Goal: Task Accomplishment & Management: Manage account settings

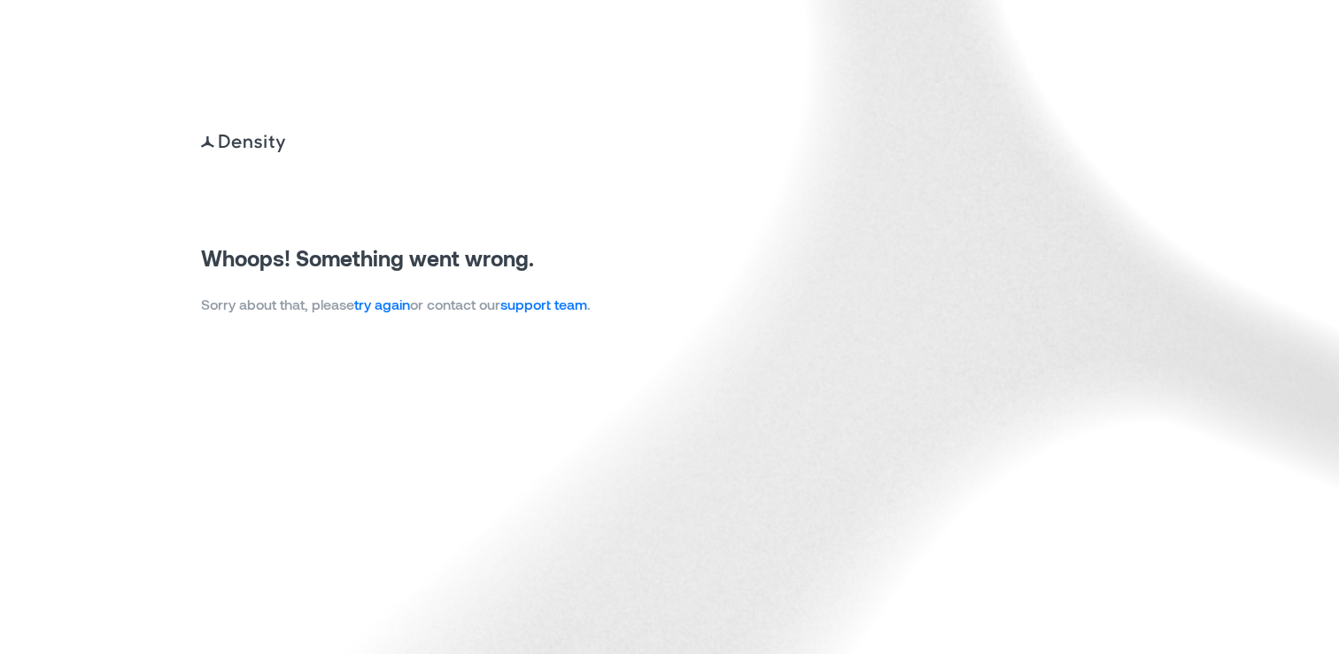
click at [383, 303] on link "try again" at bounding box center [382, 304] width 56 height 17
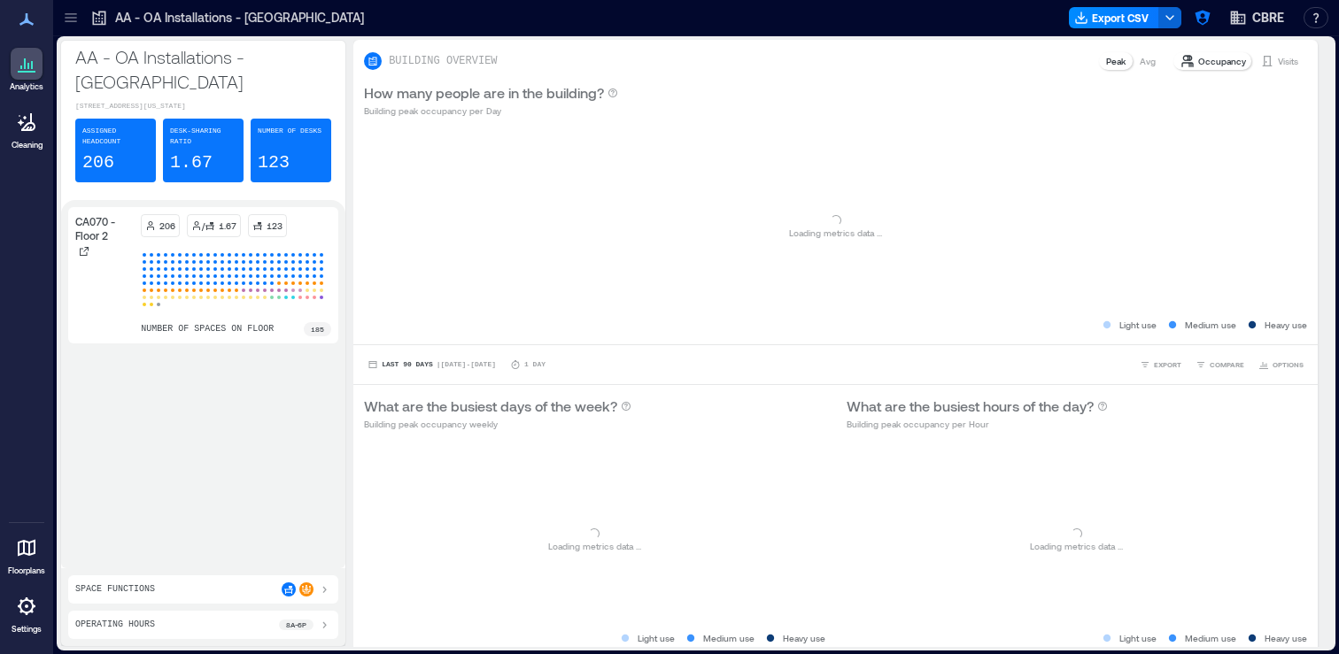
click at [71, 19] on icon at bounding box center [71, 18] width 18 height 18
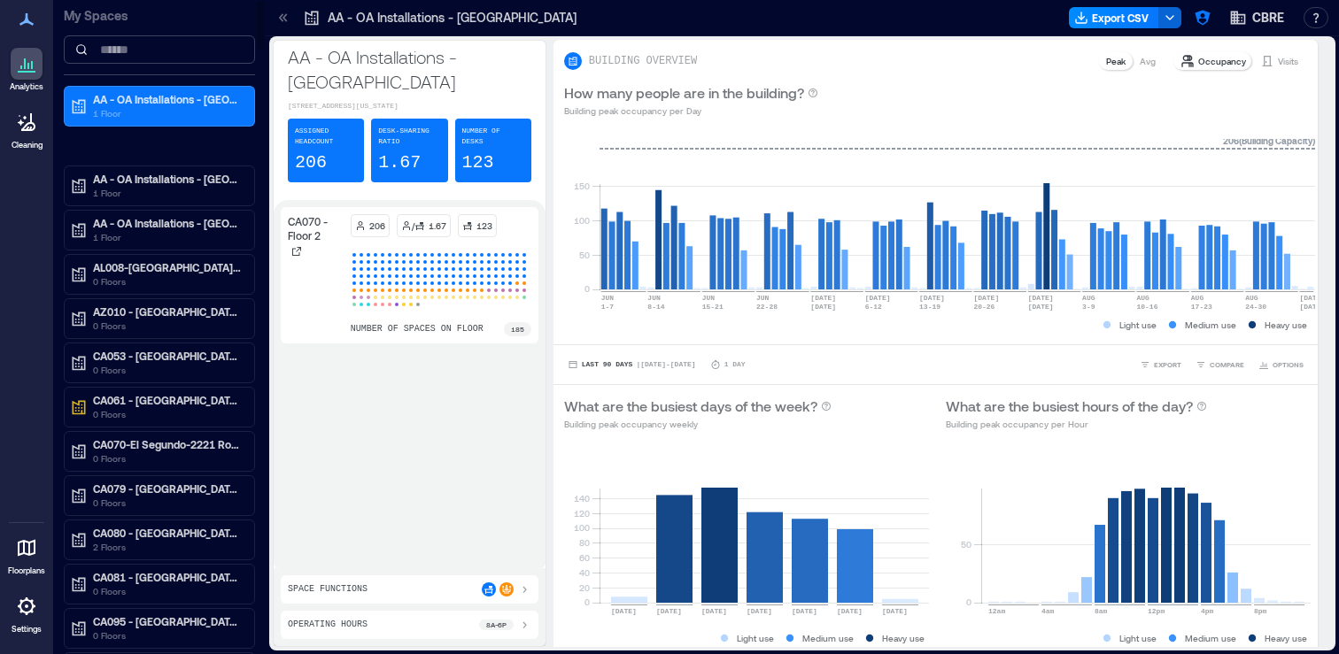
click at [155, 51] on input at bounding box center [159, 49] width 191 height 28
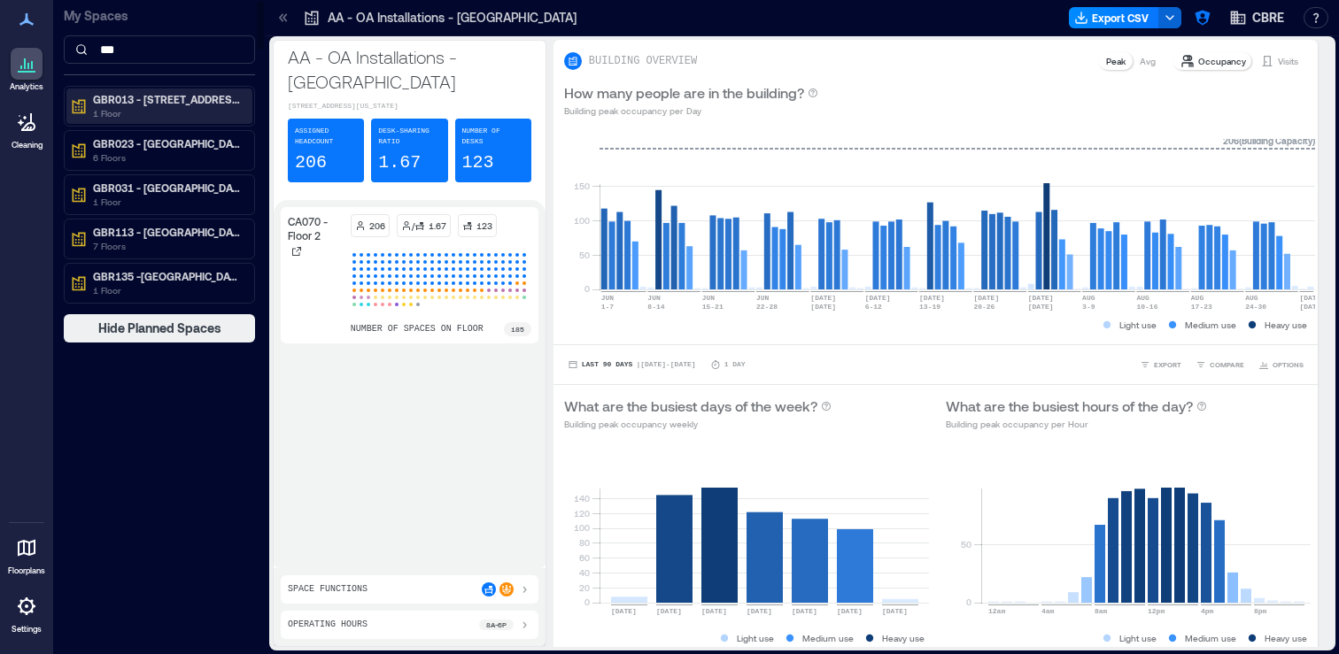
type input "***"
click at [139, 106] on p "1 Floor" at bounding box center [167, 113] width 149 height 14
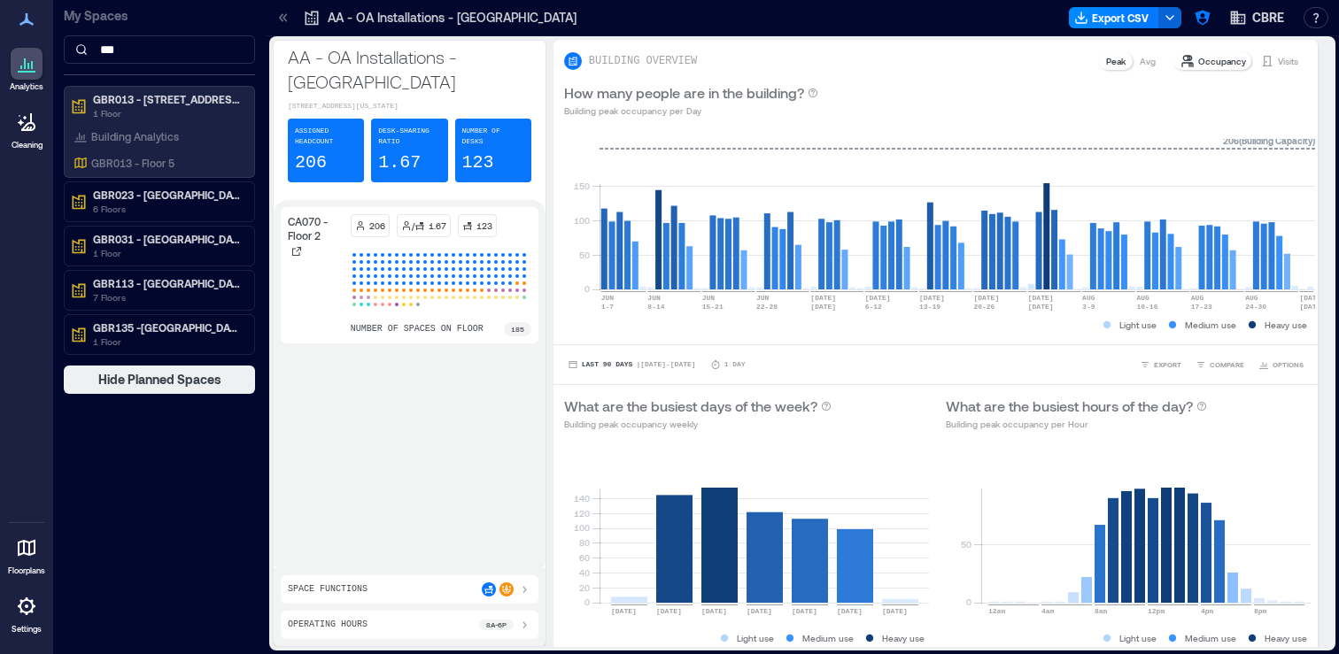
click at [26, 622] on link "Settings" at bounding box center [26, 612] width 43 height 55
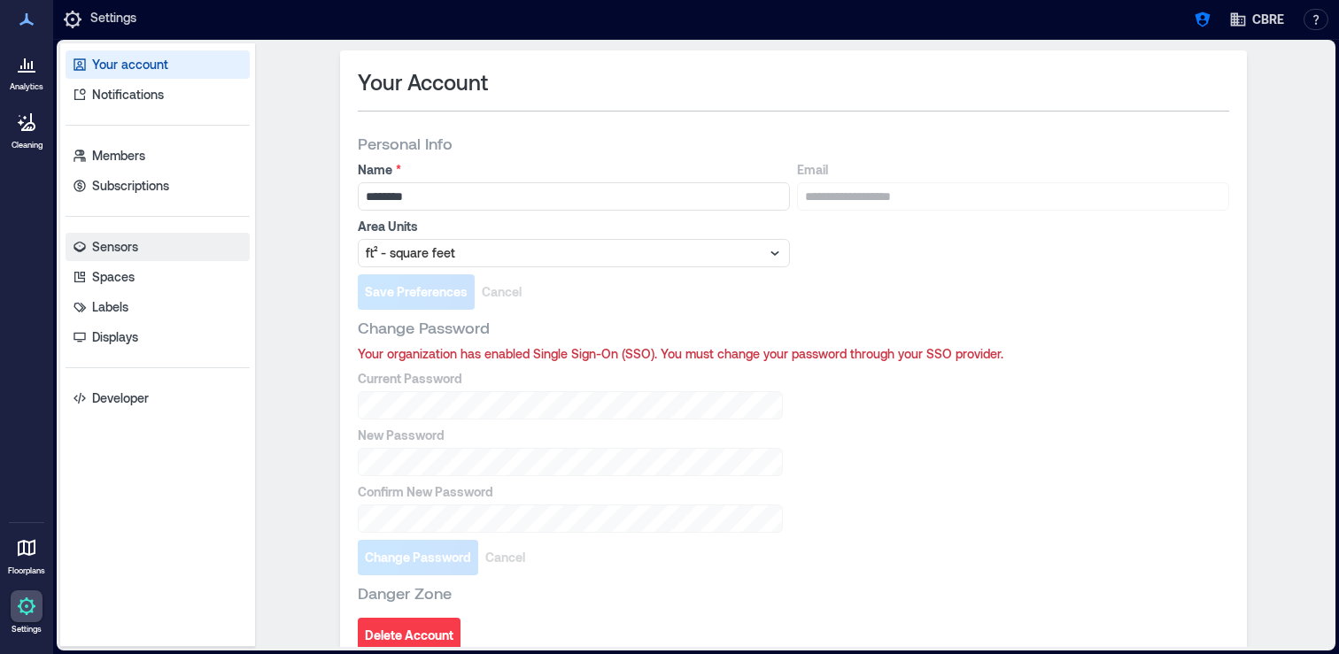
click at [132, 239] on p "Sensors" at bounding box center [115, 247] width 46 height 18
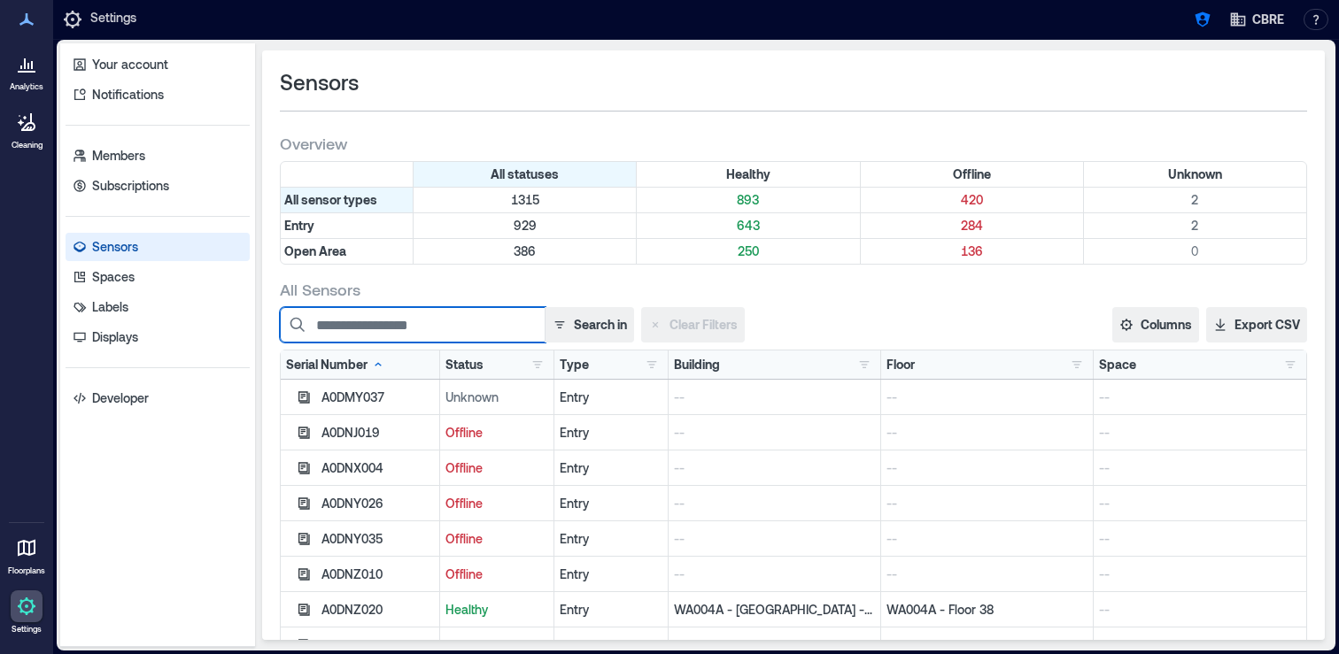
click at [414, 329] on input at bounding box center [413, 324] width 266 height 35
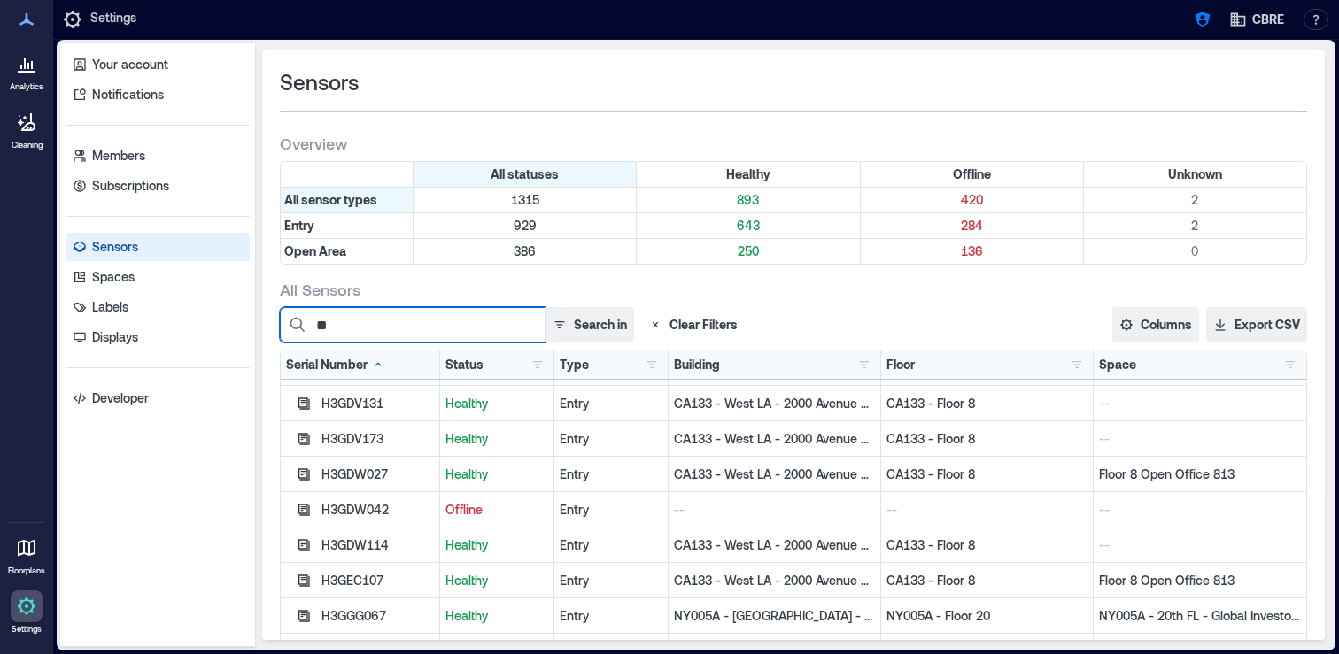
scroll to position [34, 0]
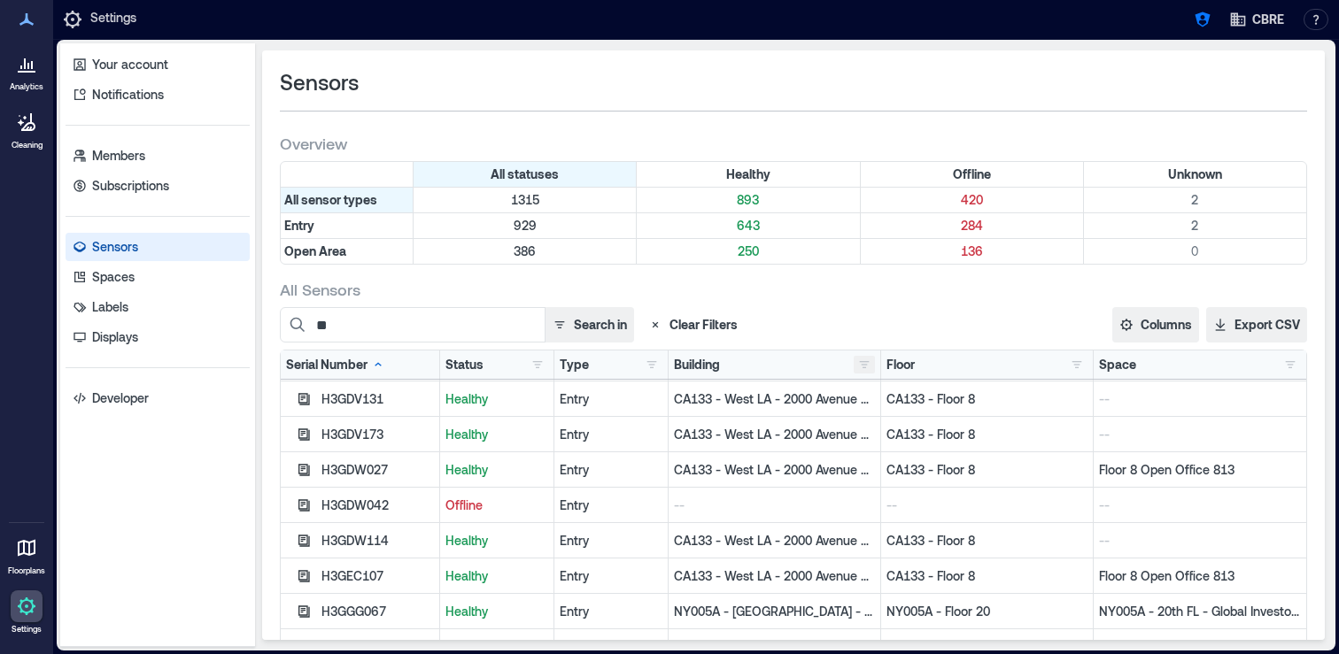
click at [868, 357] on button "button" at bounding box center [864, 365] width 21 height 18
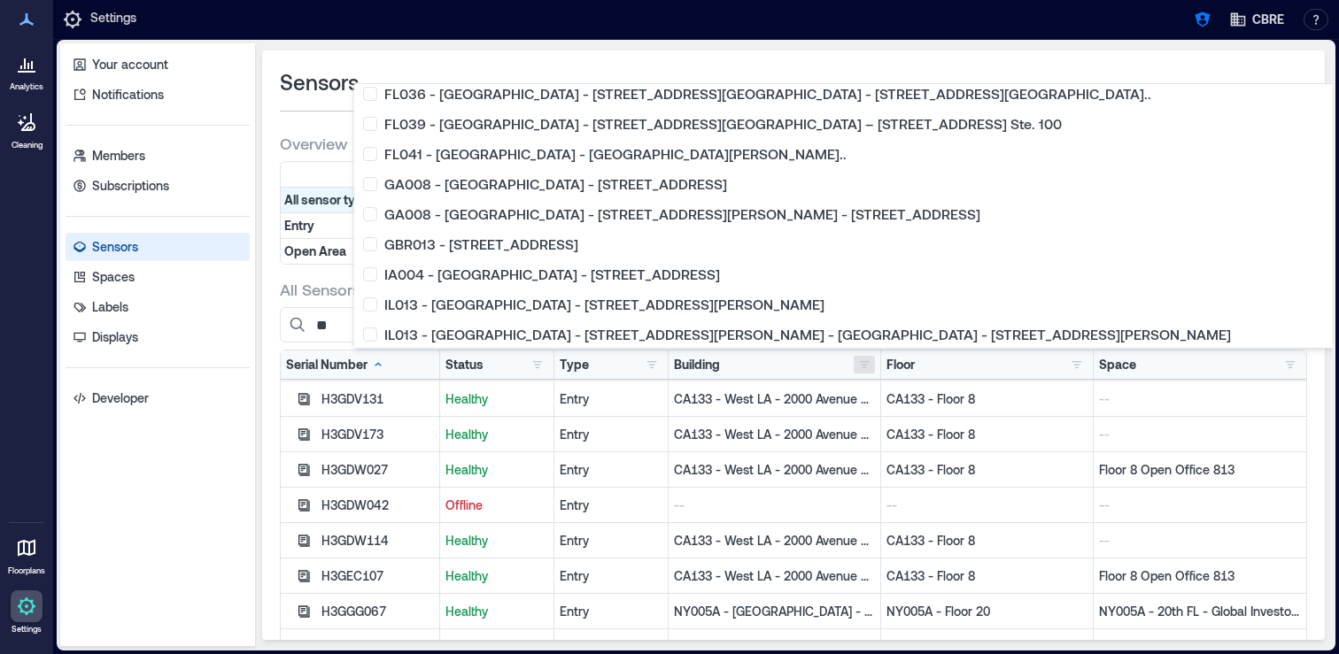
scroll to position [1445, 0]
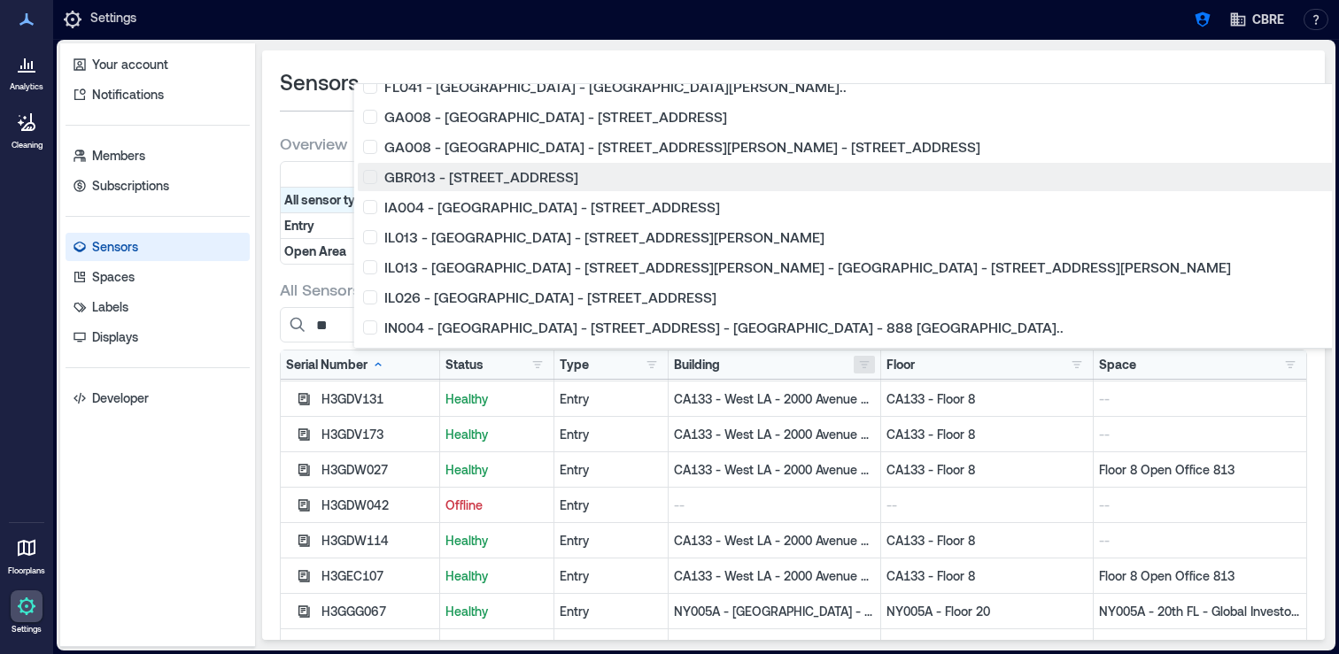
click at [365, 173] on div "GBR013 - [STREET_ADDRESS]" at bounding box center [957, 177] width 1188 height 18
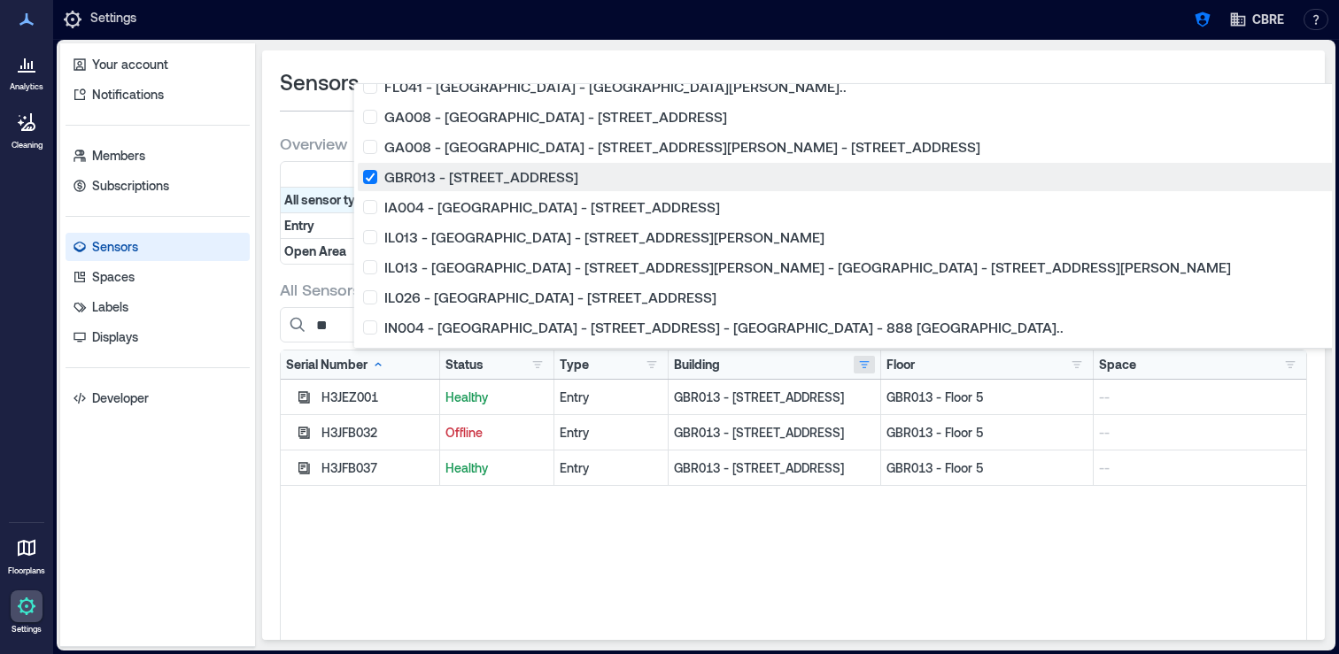
scroll to position [0, 0]
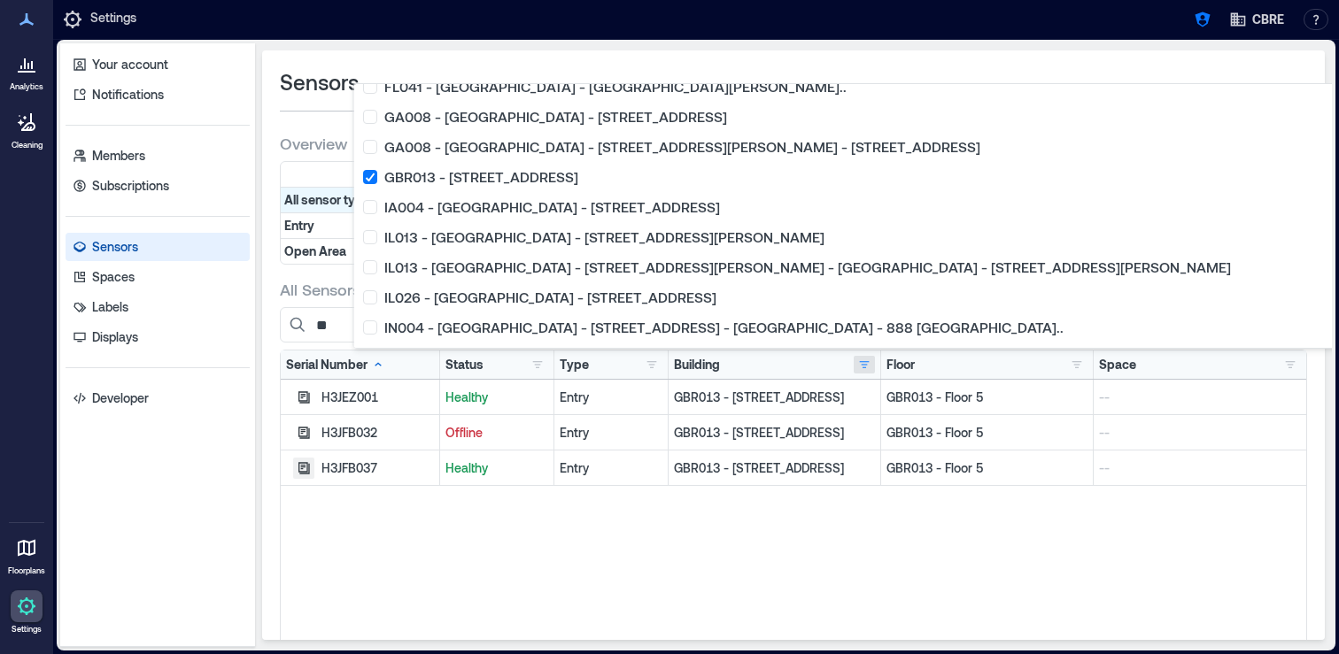
click at [302, 466] on icon "button" at bounding box center [304, 468] width 14 height 14
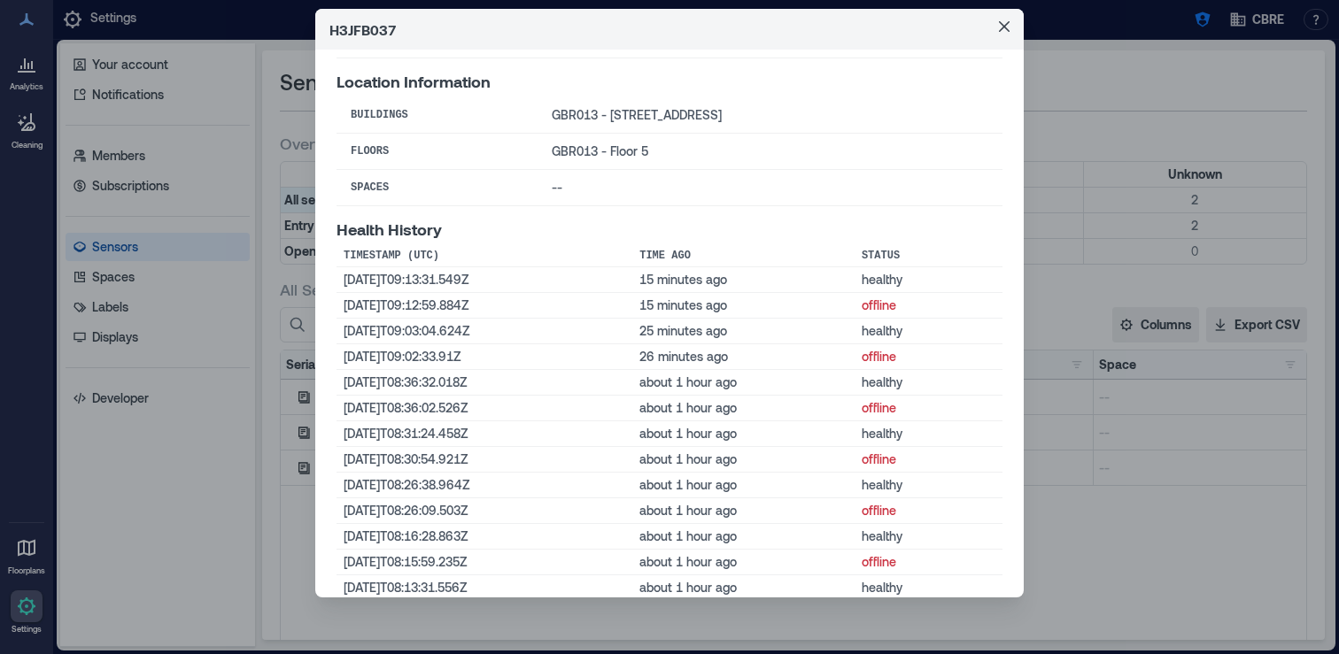
scroll to position [300, 0]
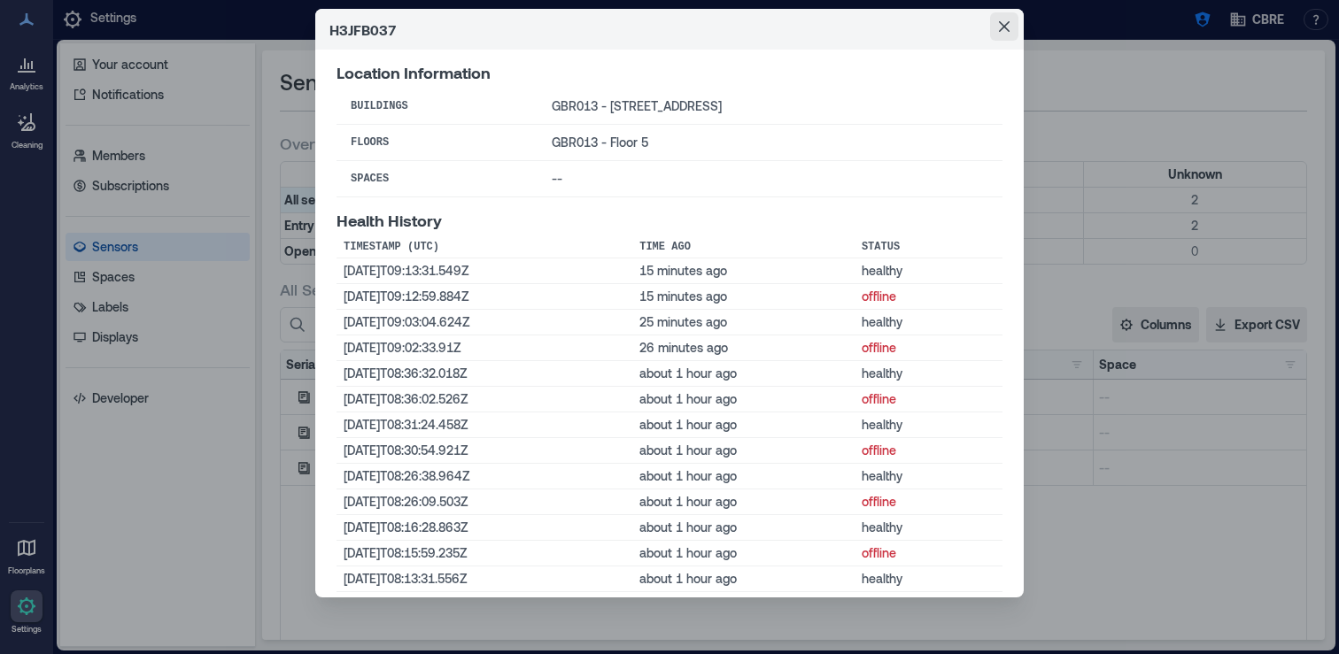
click at [1004, 27] on icon "Close" at bounding box center [1004, 26] width 11 height 11
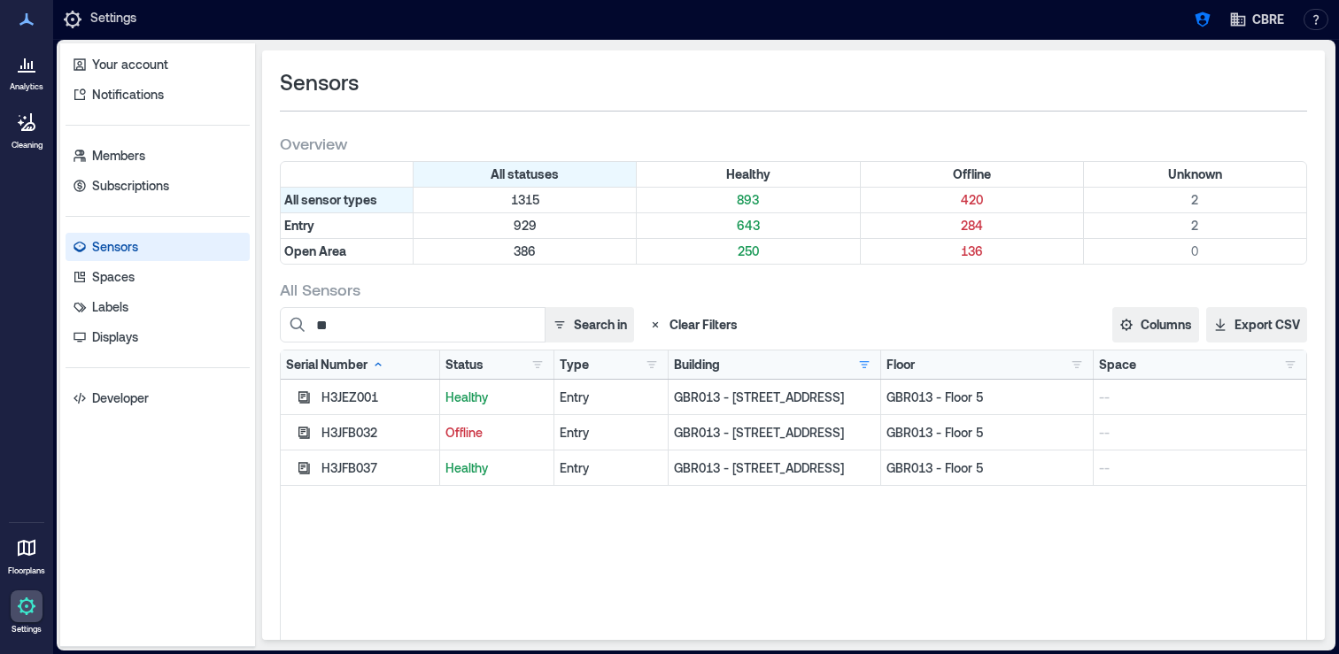
click at [298, 398] on icon "button" at bounding box center [304, 397] width 12 height 12
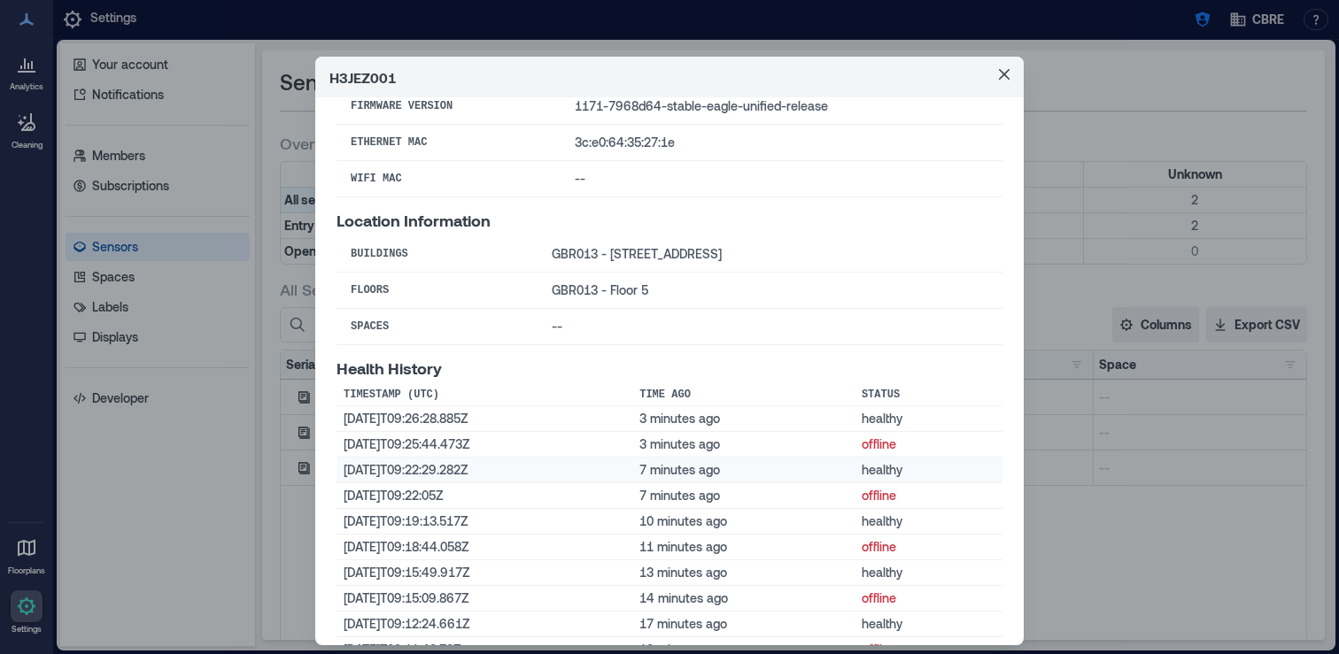
scroll to position [0, 0]
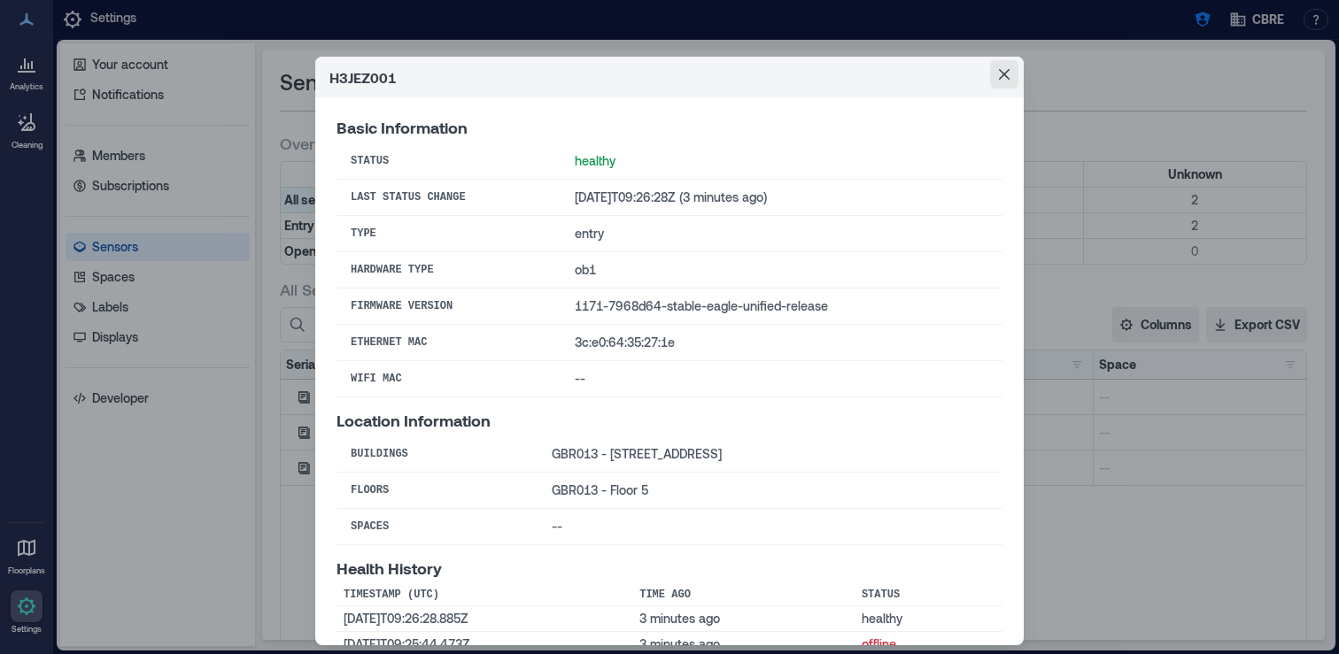
click at [1005, 73] on icon "Close" at bounding box center [1004, 74] width 11 height 11
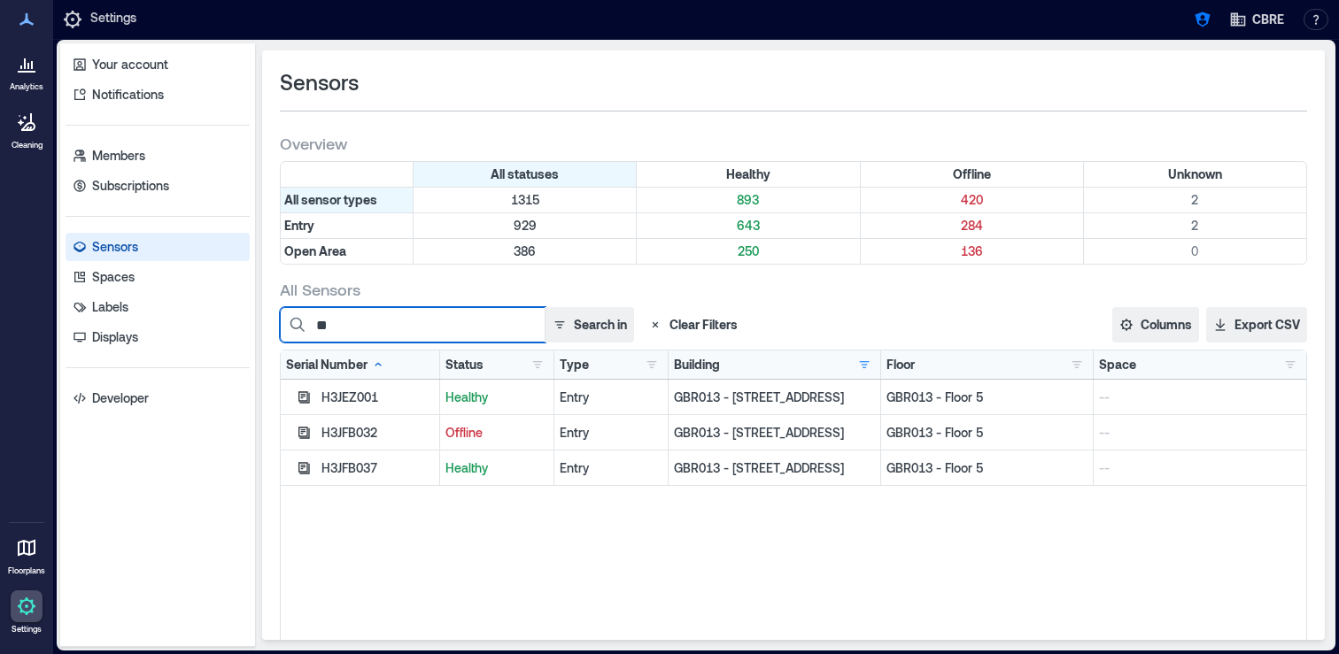
click at [379, 327] on input "**" at bounding box center [413, 324] width 266 height 35
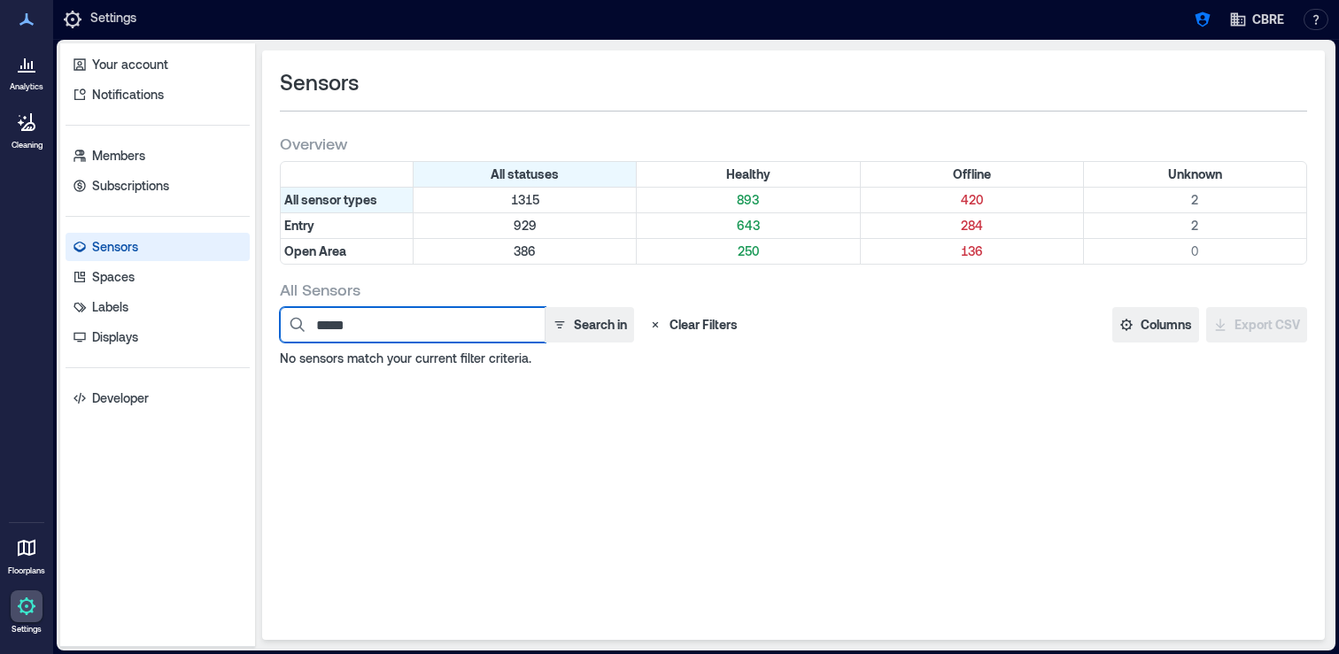
type input "*****"
click at [654, 324] on icon "button" at bounding box center [656, 325] width 6 height 6
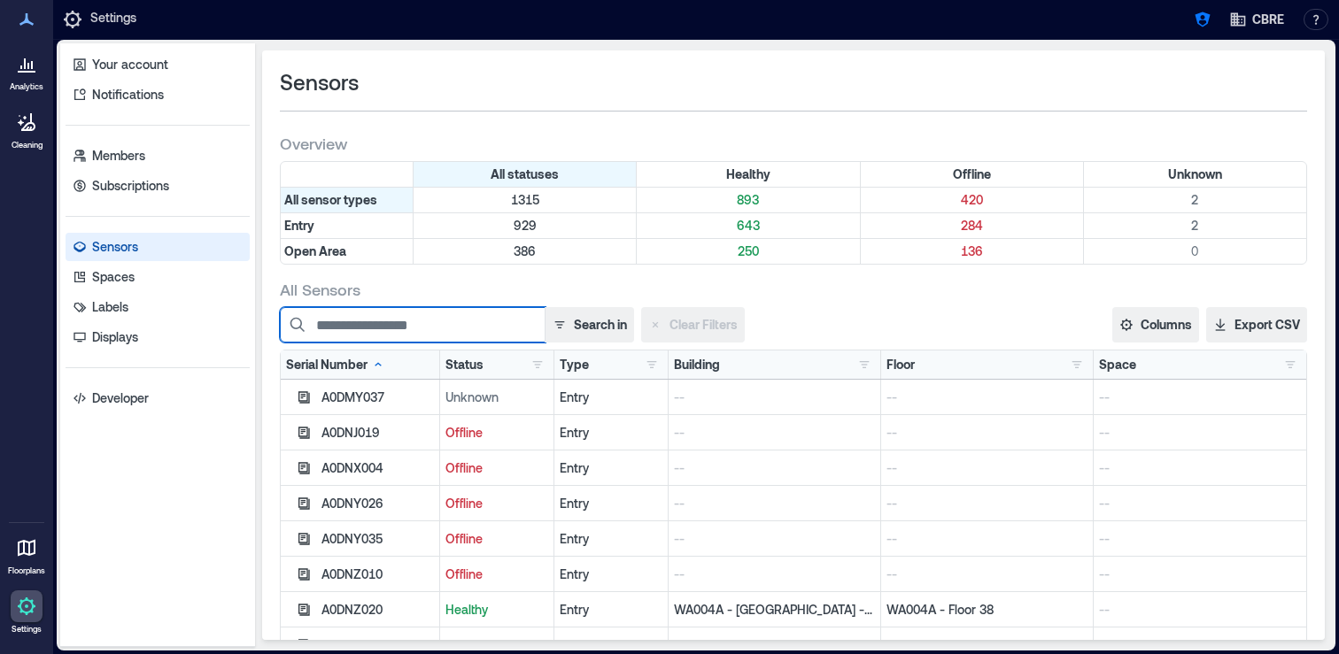
click at [437, 338] on input at bounding box center [413, 324] width 266 height 35
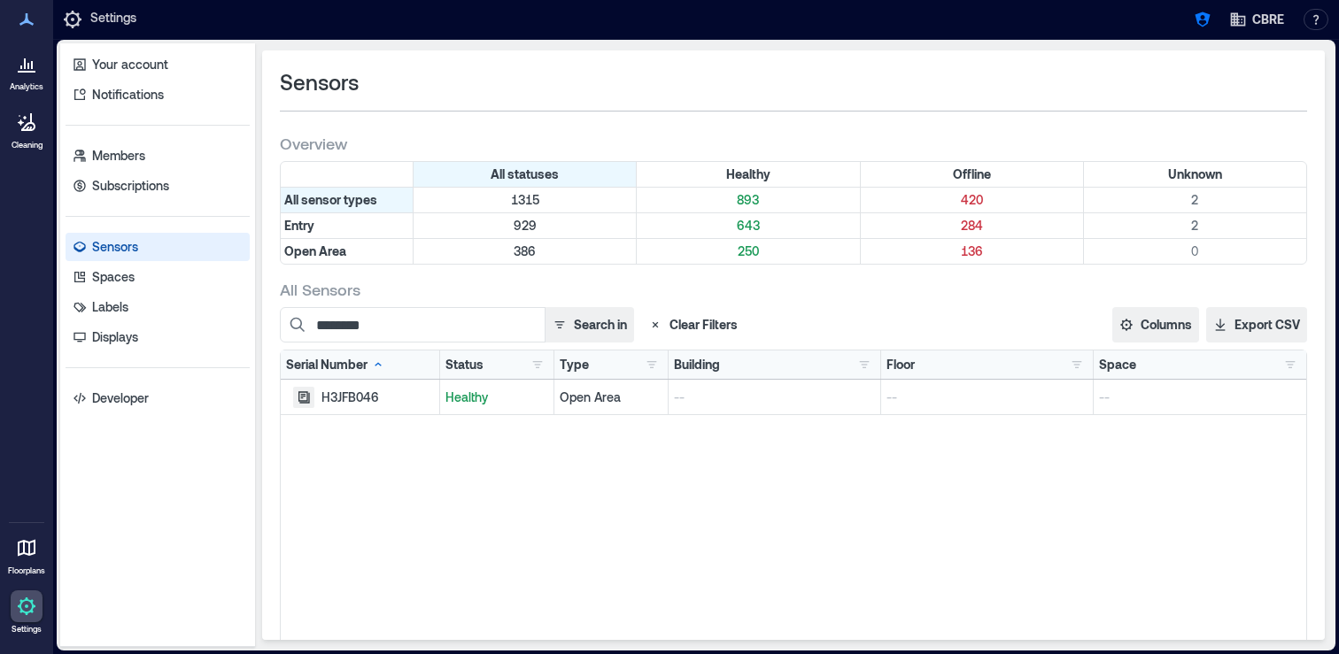
click at [300, 397] on icon "button" at bounding box center [304, 397] width 14 height 14
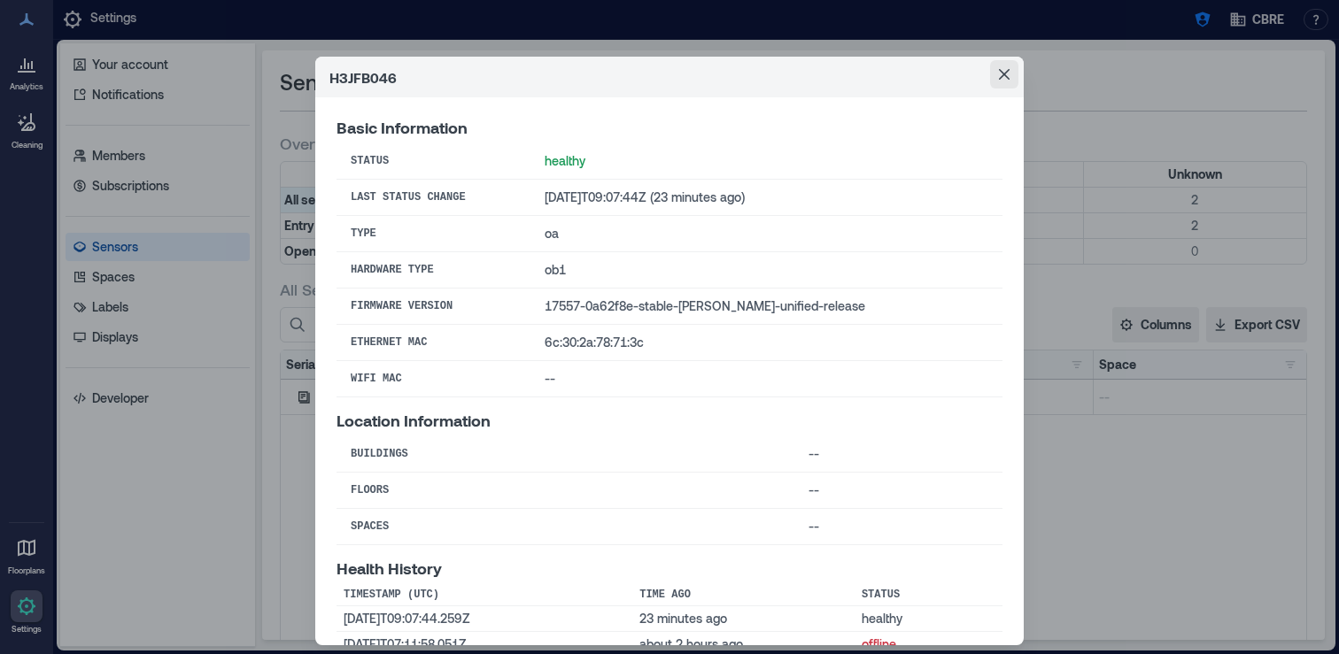
click at [999, 73] on icon "Close" at bounding box center [1004, 74] width 11 height 11
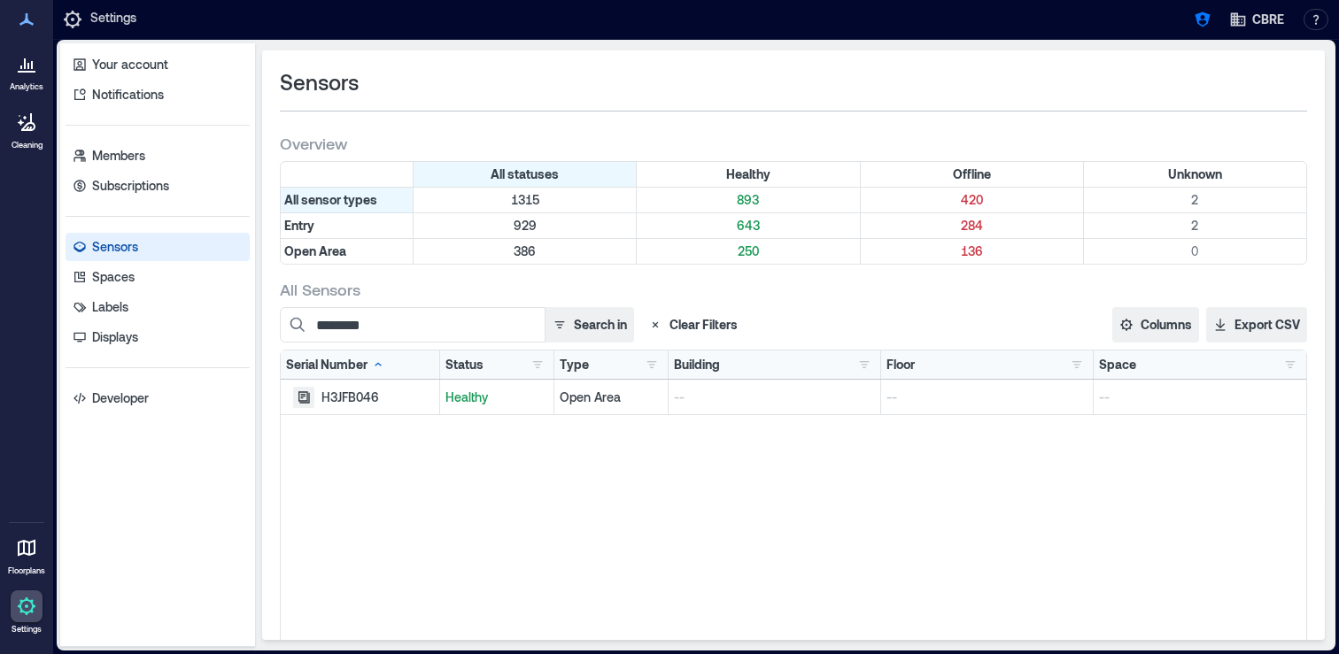
click at [304, 400] on icon "button" at bounding box center [304, 397] width 12 height 12
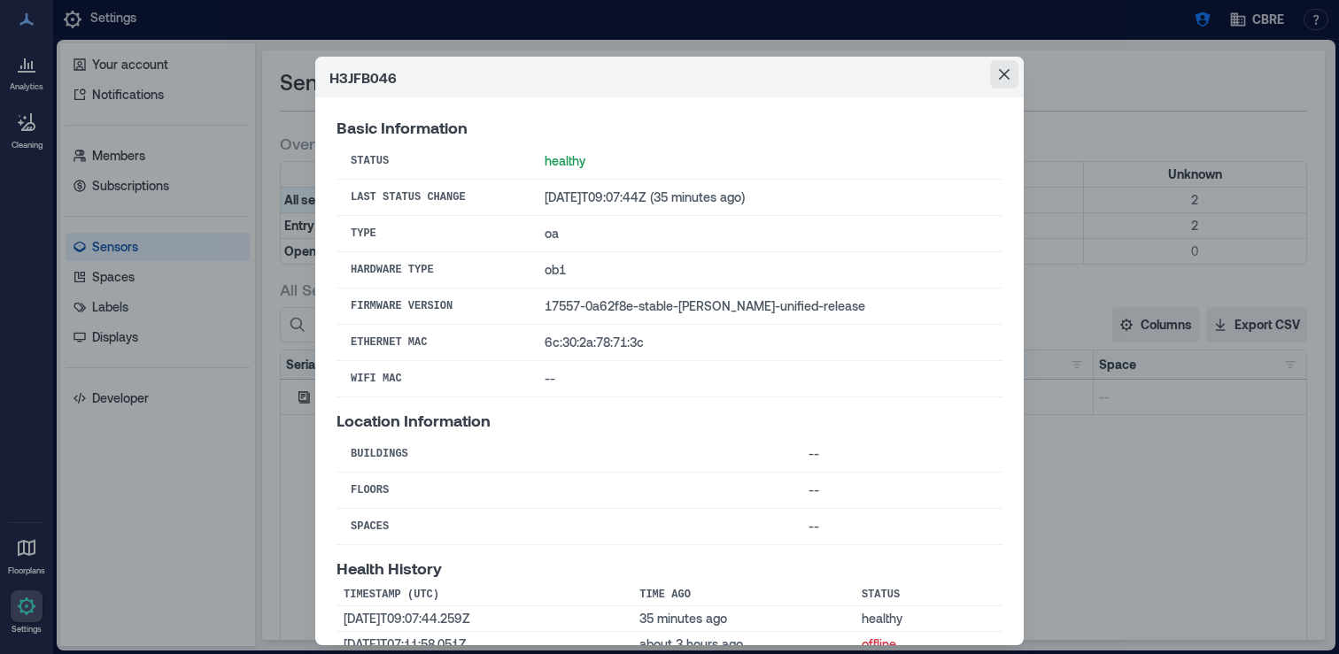
click at [1004, 69] on icon "Close" at bounding box center [1004, 74] width 11 height 11
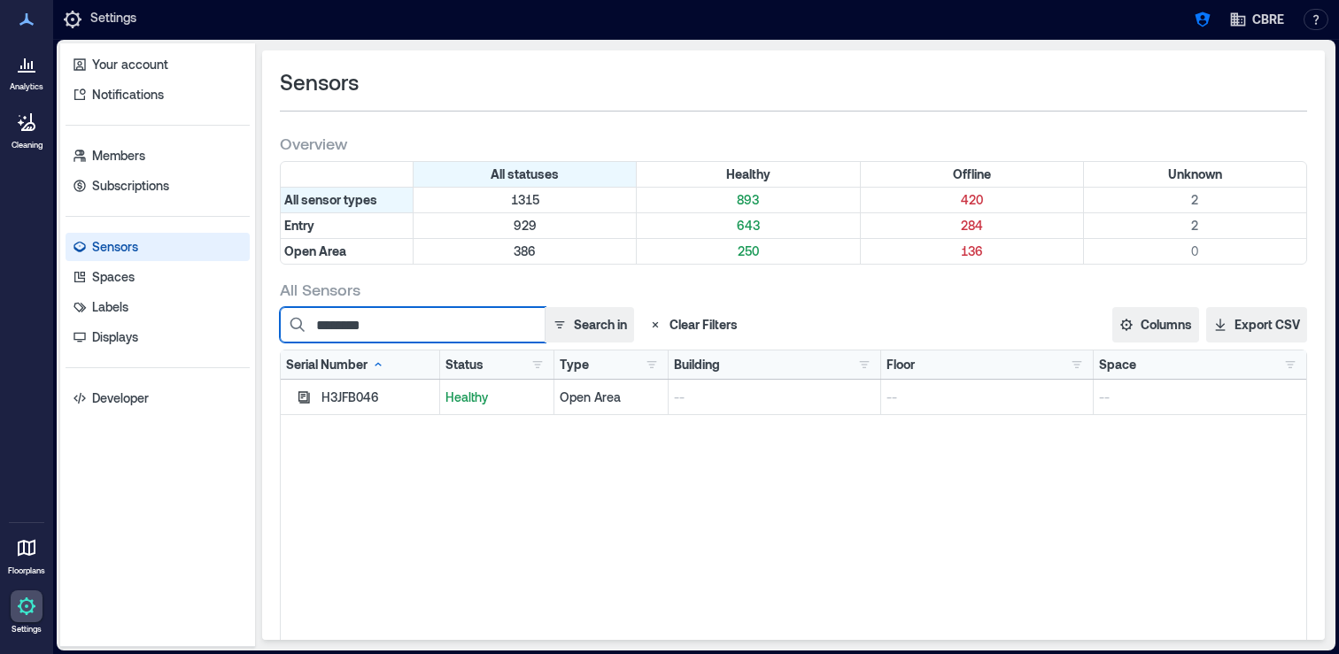
click at [399, 327] on input "********" at bounding box center [413, 324] width 266 height 35
click at [437, 321] on input "********" at bounding box center [413, 324] width 266 height 35
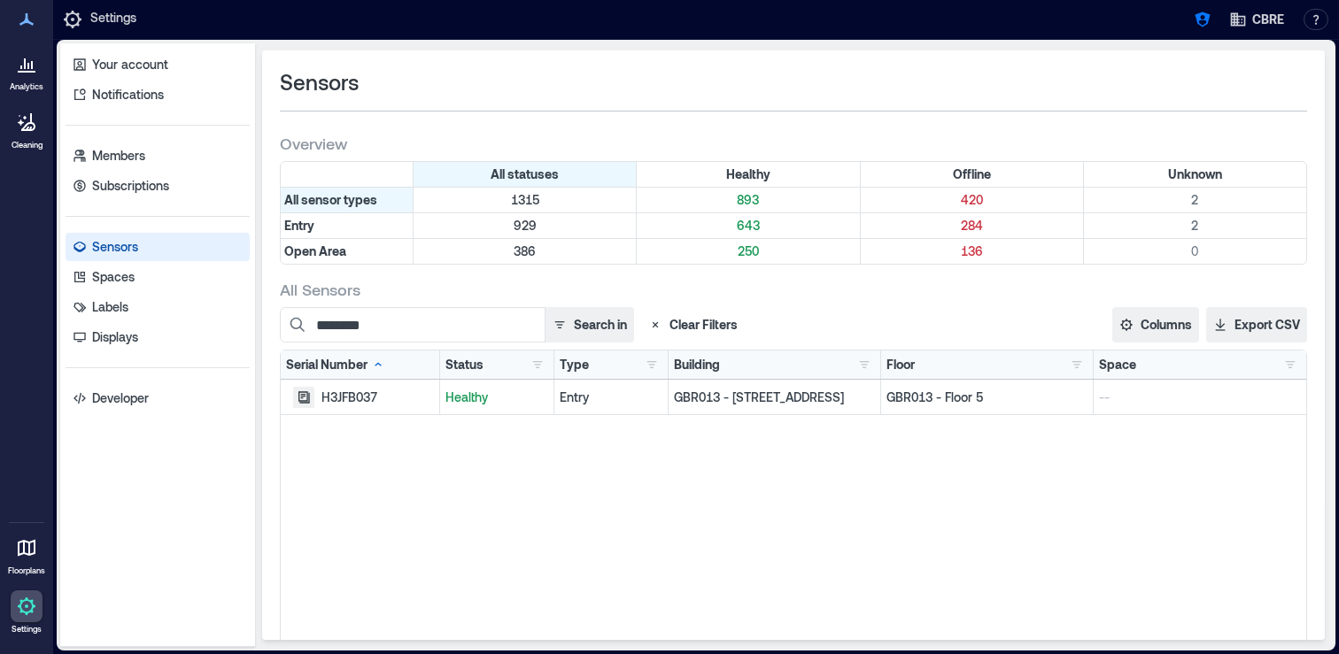
click at [303, 400] on icon "button" at bounding box center [304, 397] width 12 height 12
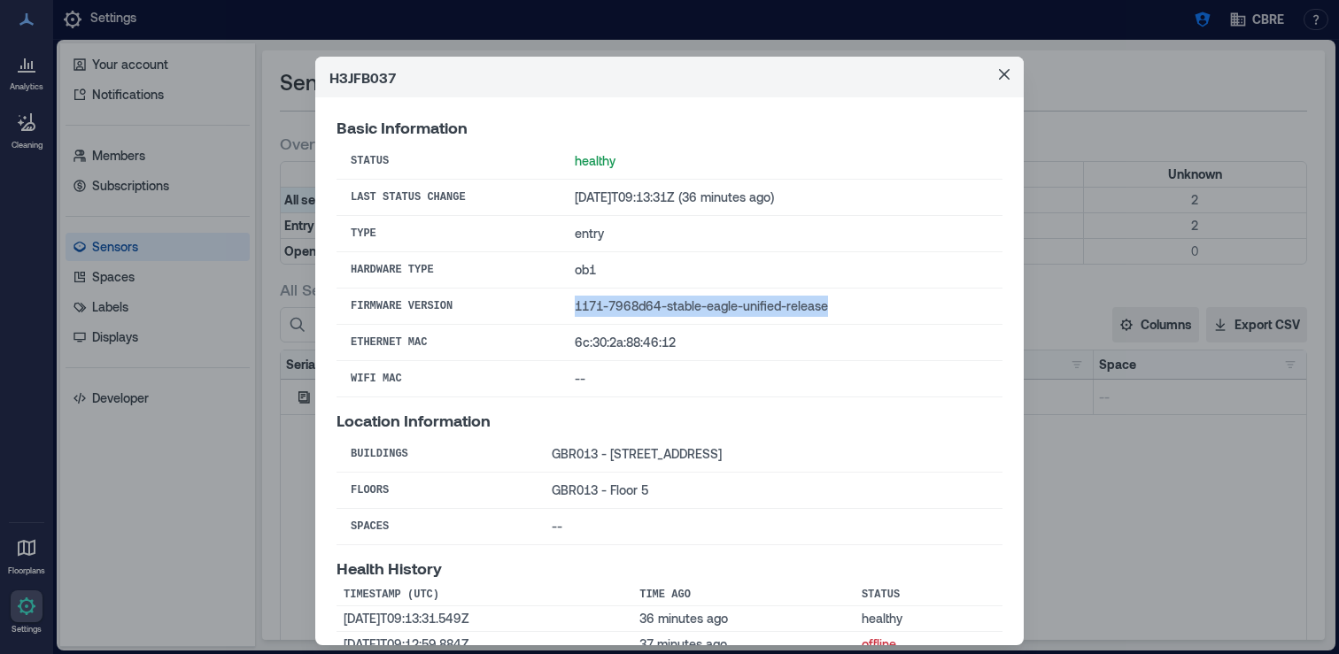
drag, startPoint x: 855, startPoint y: 307, endPoint x: 572, endPoint y: 307, distance: 283.3
click at [572, 307] on td "1171-7968d64-stable-eagle-unified-release" at bounding box center [781, 307] width 442 height 36
copy td "1171-7968d64-stable-eagle-unified-release"
click at [375, 73] on header "H3JFB037" at bounding box center [669, 77] width 708 height 41
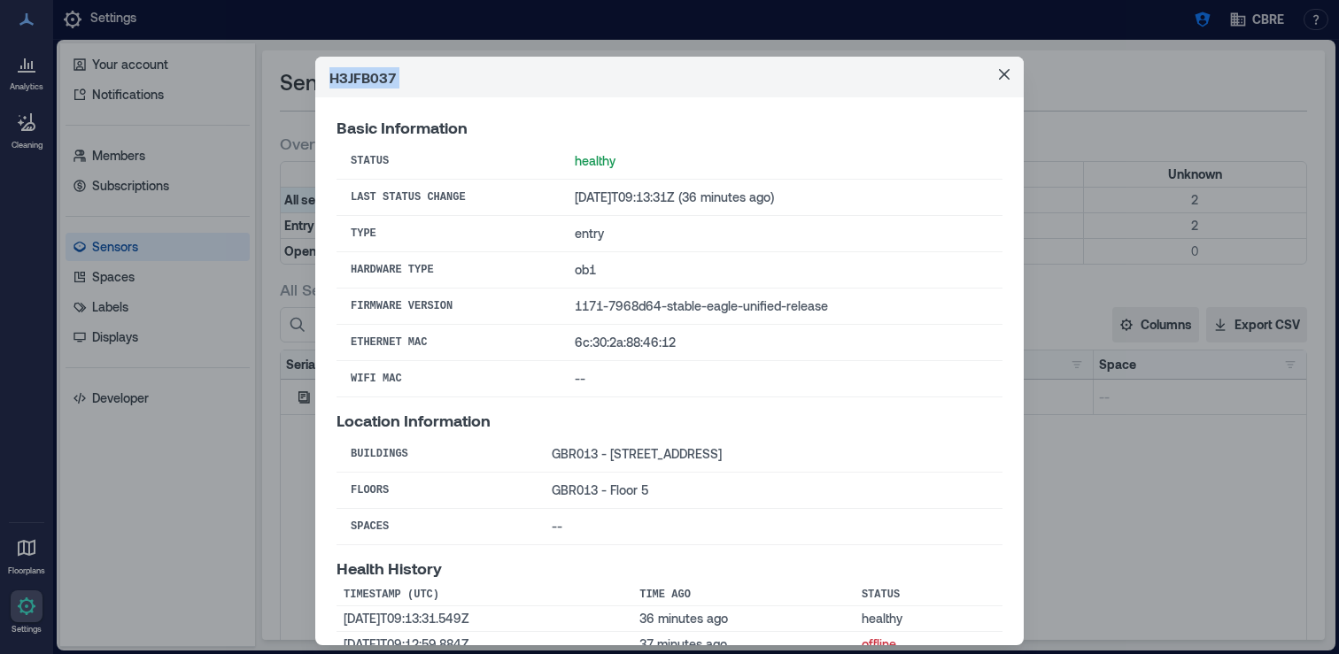
click at [375, 73] on header "H3JFB037" at bounding box center [669, 77] width 708 height 41
copy header "H3JFB037"
click at [1012, 64] on button "Close" at bounding box center [1004, 74] width 28 height 28
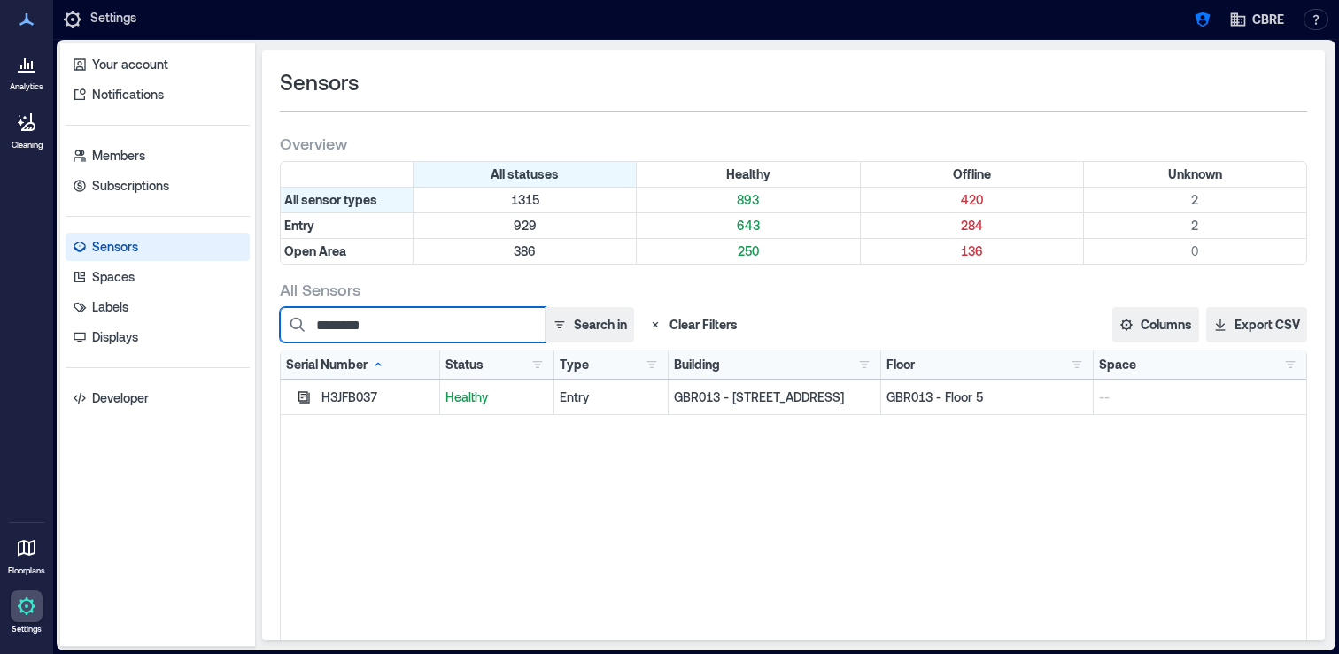
click at [408, 332] on input "********" at bounding box center [413, 324] width 266 height 35
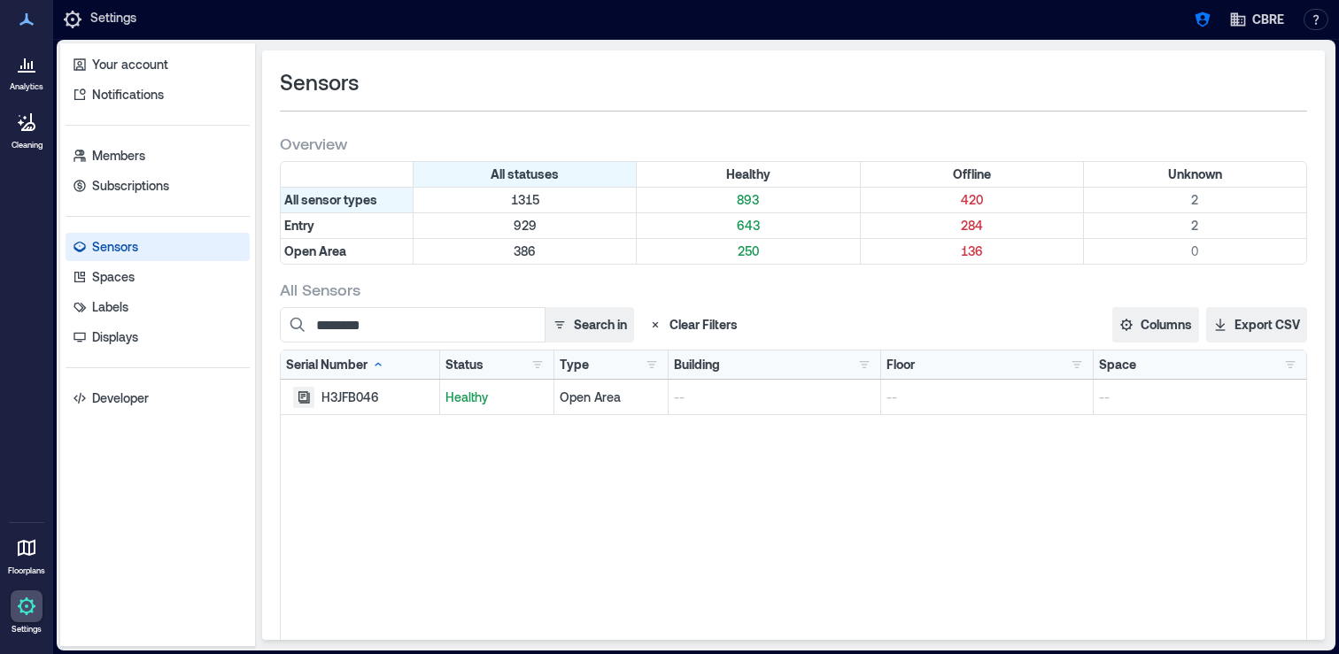
click at [299, 396] on icon "button" at bounding box center [304, 397] width 14 height 14
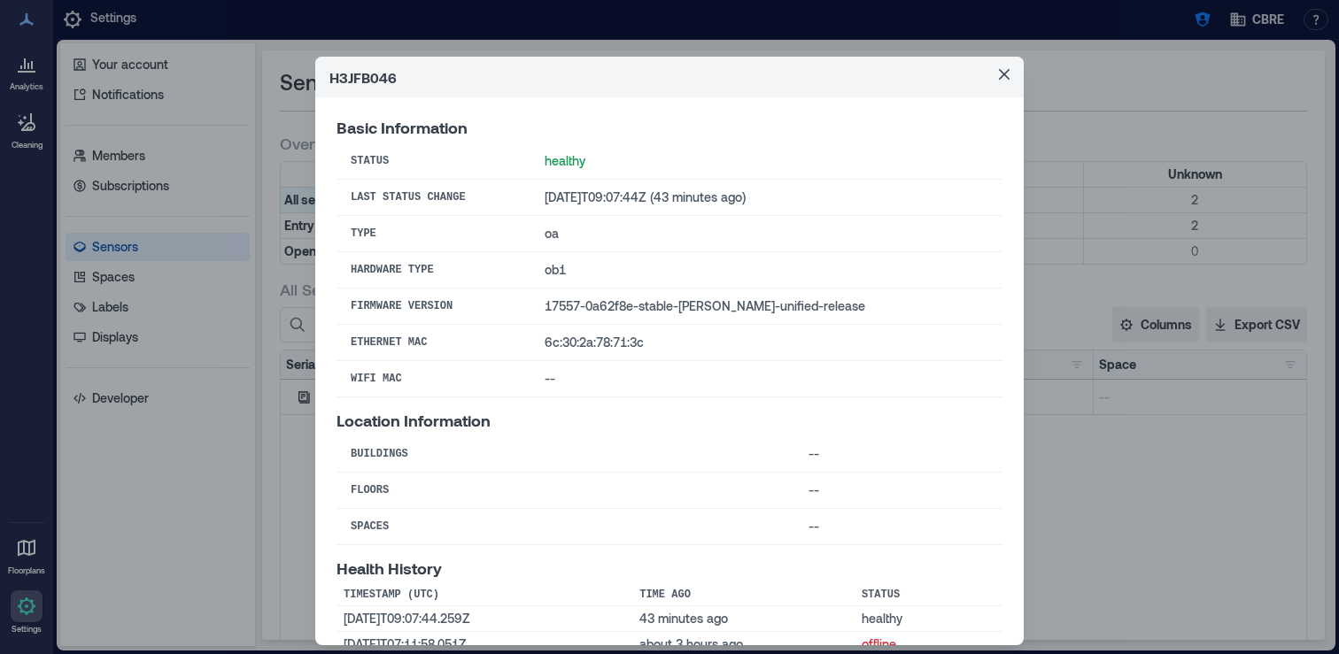
click at [665, 304] on td "17557-0a62f8e-stable-[PERSON_NAME]-unified-release" at bounding box center [766, 307] width 472 height 36
drag, startPoint x: 401, startPoint y: 74, endPoint x: 332, endPoint y: 76, distance: 69.1
click at [332, 76] on header "H3JFB046" at bounding box center [669, 77] width 708 height 41
copy header "H3JFB046"
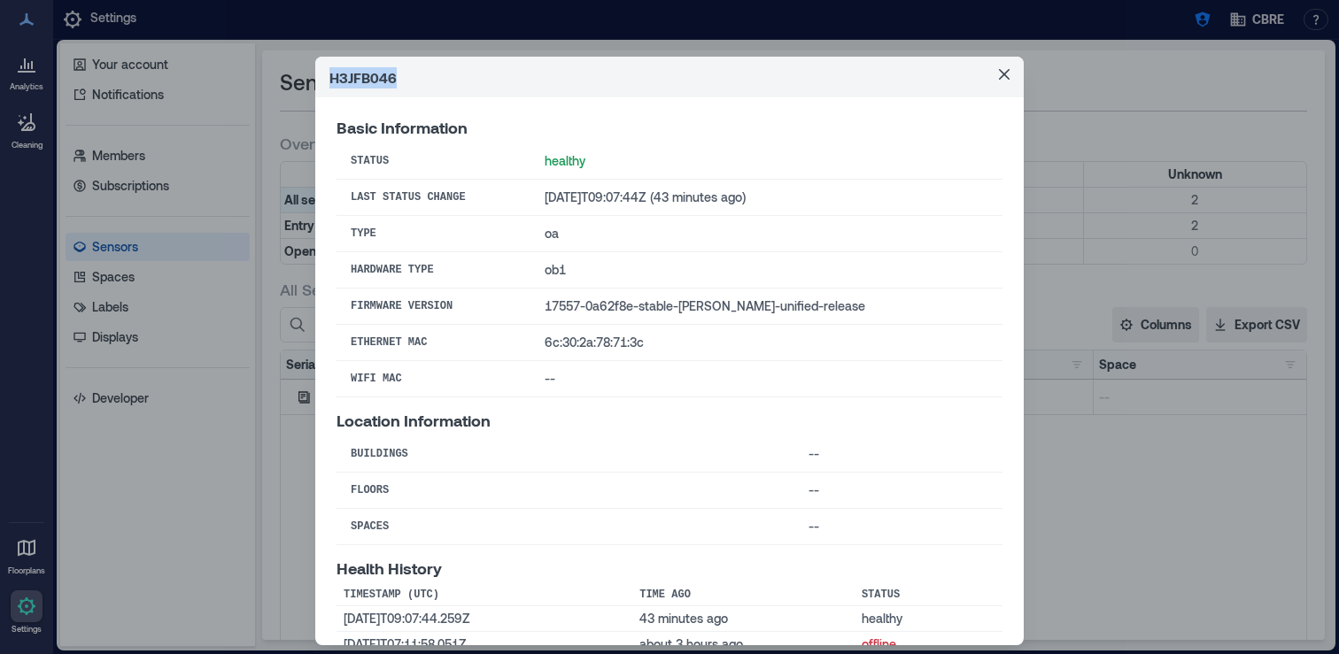
click at [677, 302] on td "17557-0a62f8e-stable-[PERSON_NAME]-unified-release" at bounding box center [766, 307] width 472 height 36
copy td "17557-0a62f8e-stable-[PERSON_NAME]-unified-release"
click at [1005, 69] on icon "Close" at bounding box center [1004, 74] width 11 height 11
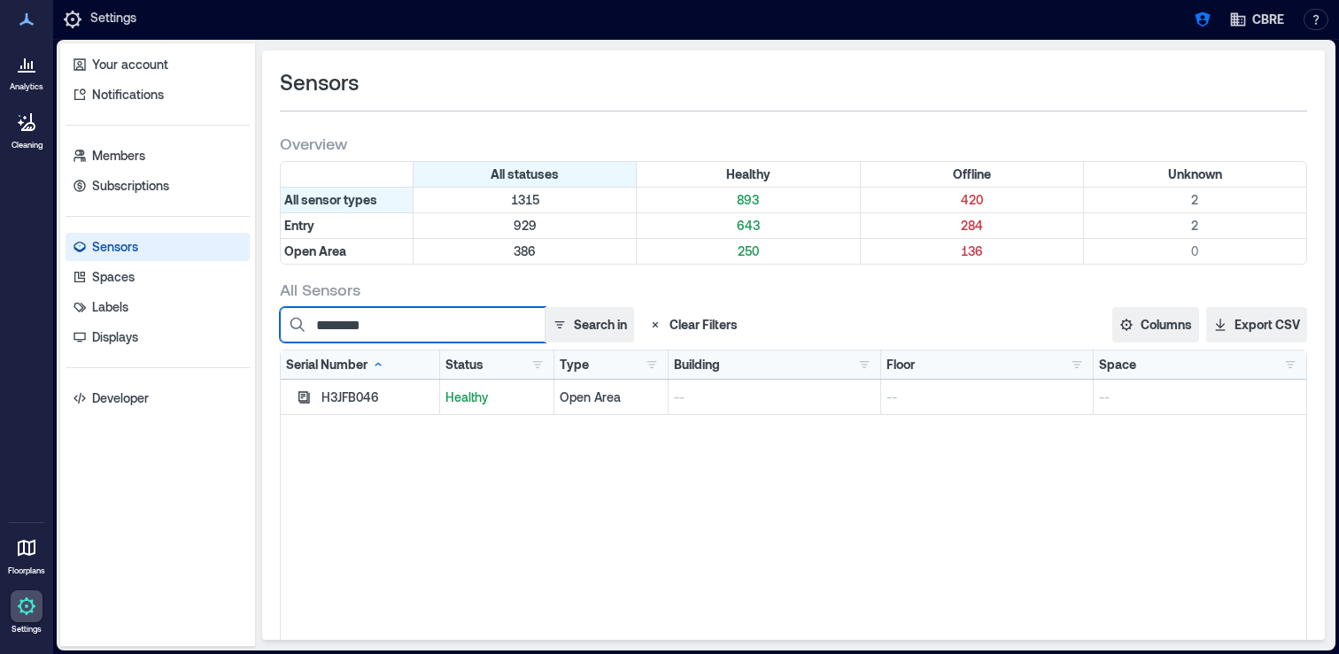
click at [408, 330] on input "********" at bounding box center [413, 324] width 266 height 35
type input "********"
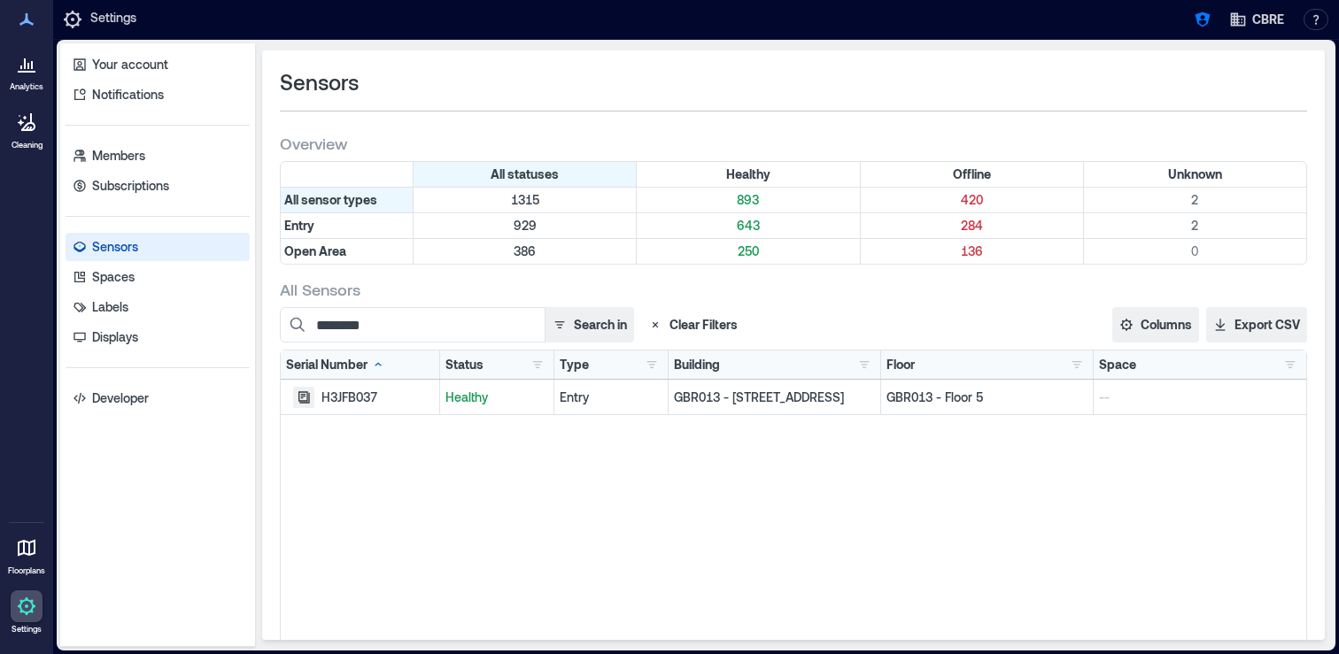
click at [297, 396] on icon "button" at bounding box center [304, 397] width 14 height 14
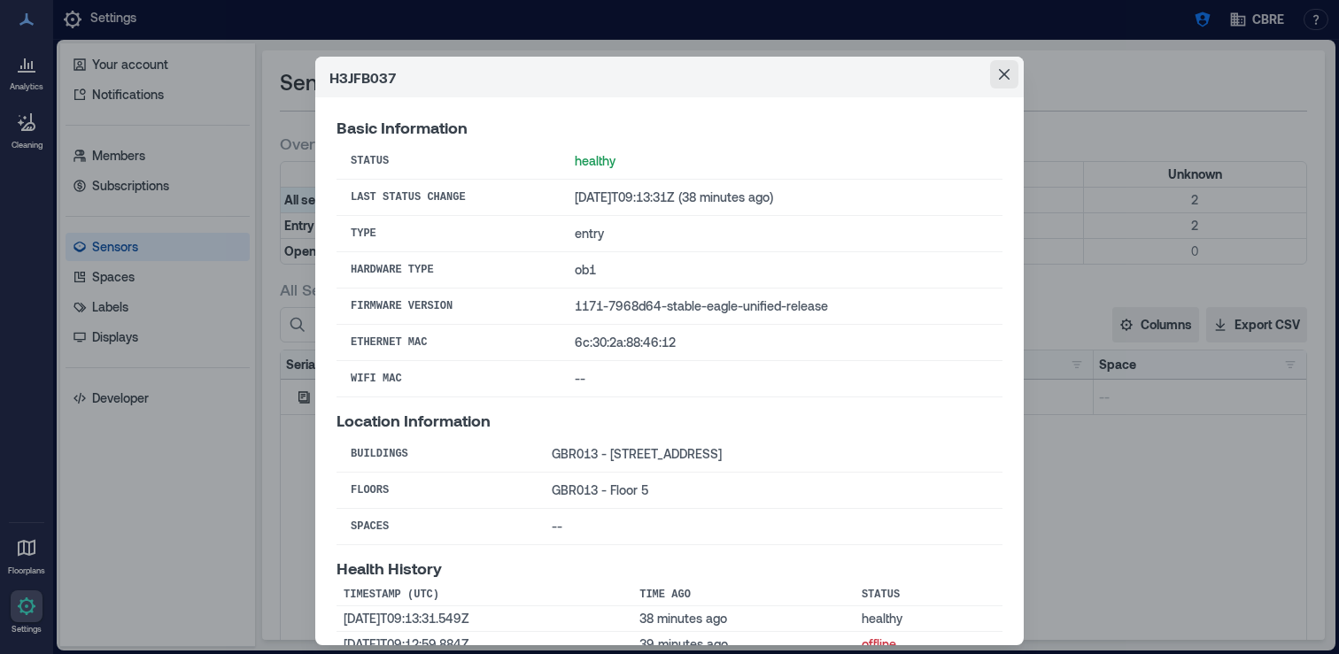
click at [1005, 76] on icon "Close" at bounding box center [1004, 74] width 11 height 11
